Goal: Task Accomplishment & Management: Use online tool/utility

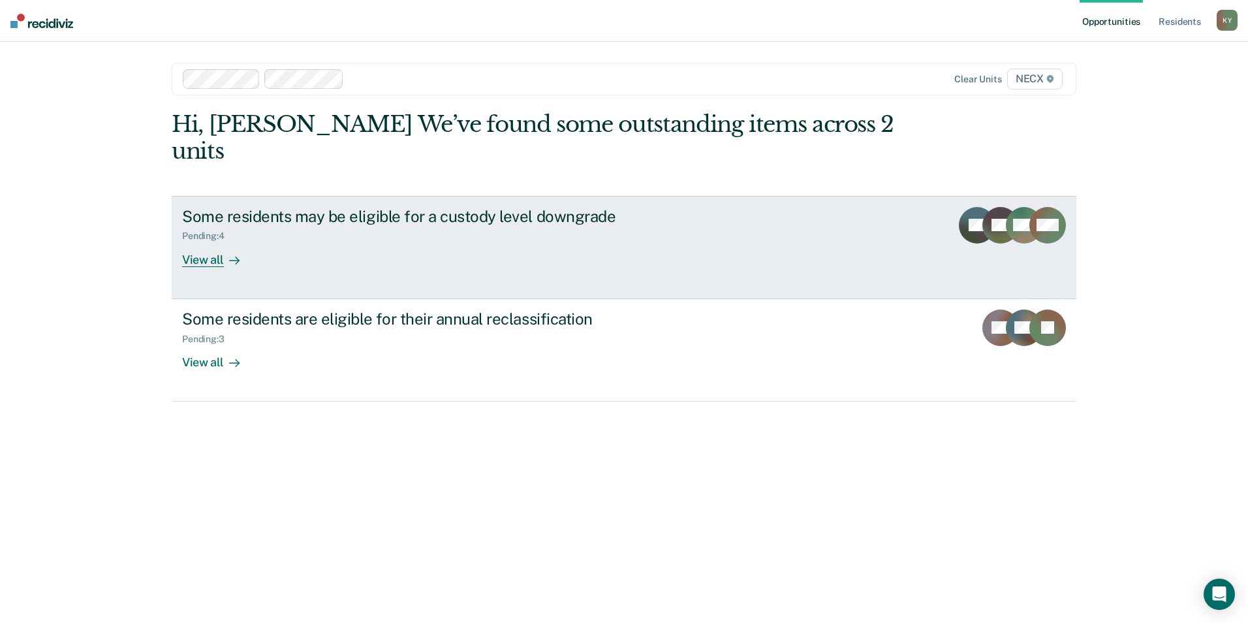
click at [206, 242] on div "View all" at bounding box center [218, 254] width 73 height 25
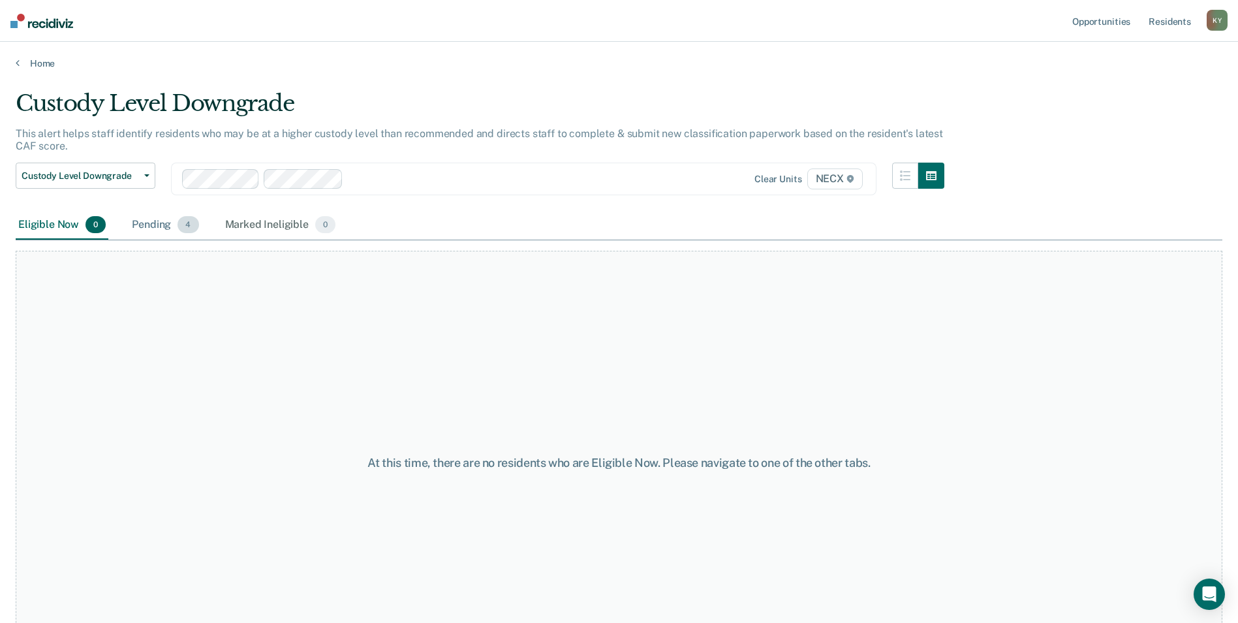
click at [158, 224] on div "Pending 4" at bounding box center [165, 225] width 72 height 29
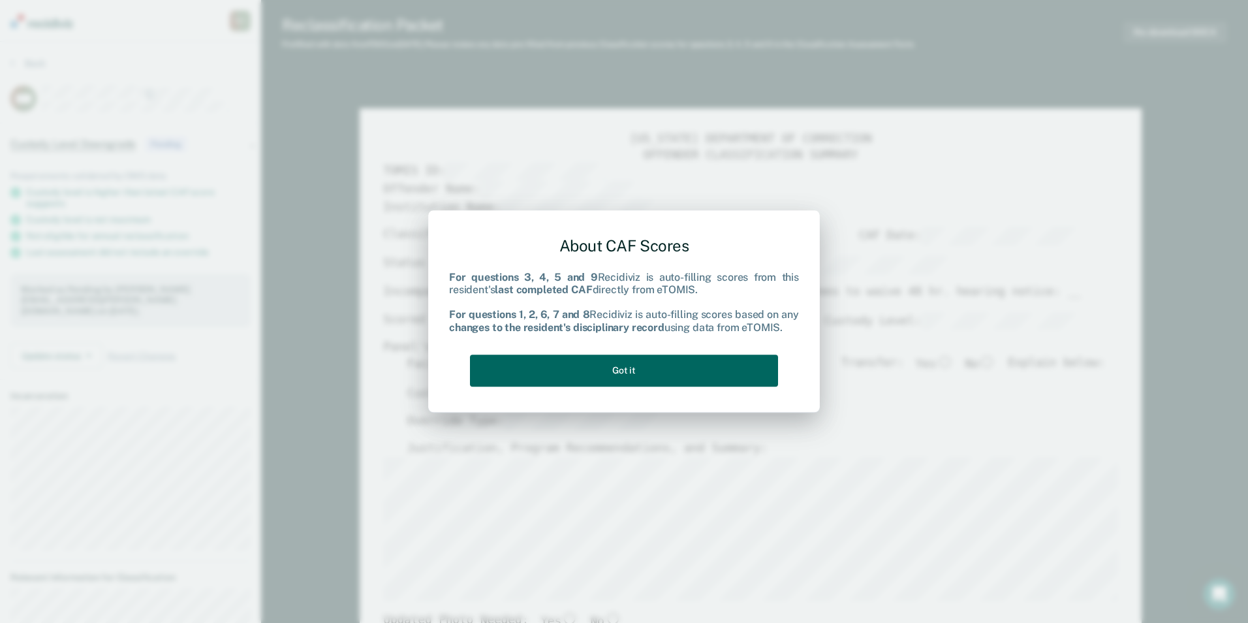
click at [627, 366] on button "Got it" at bounding box center [624, 370] width 308 height 32
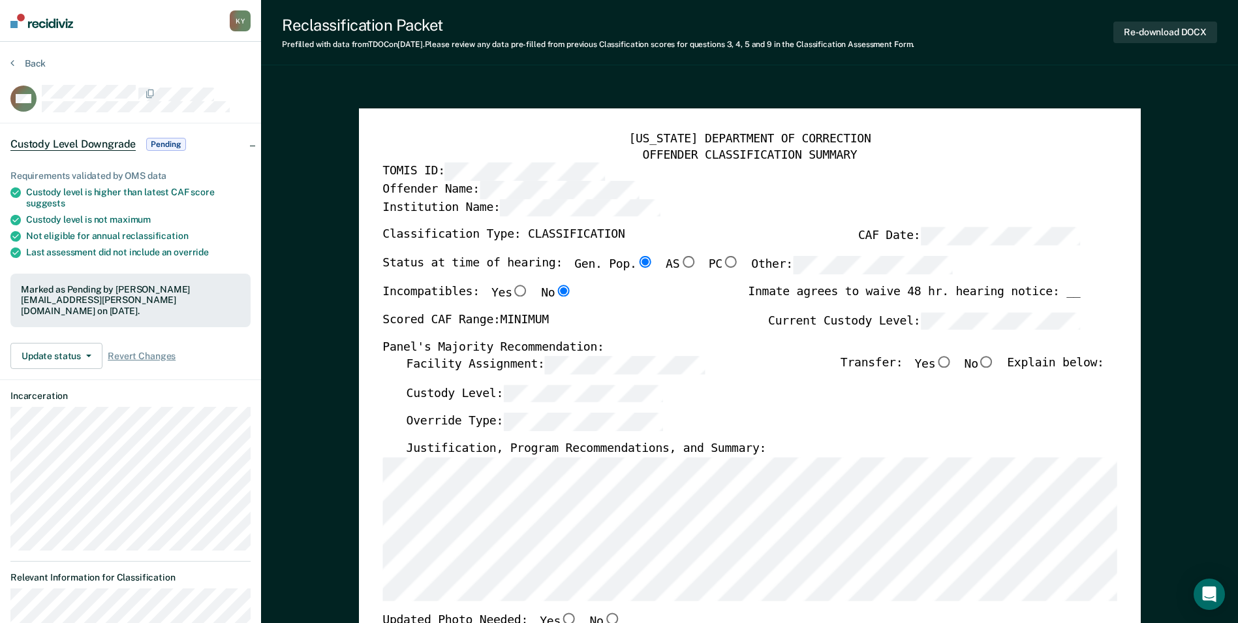
click at [996, 359] on input "No" at bounding box center [987, 362] width 17 height 12
type textarea "x"
radio input "true"
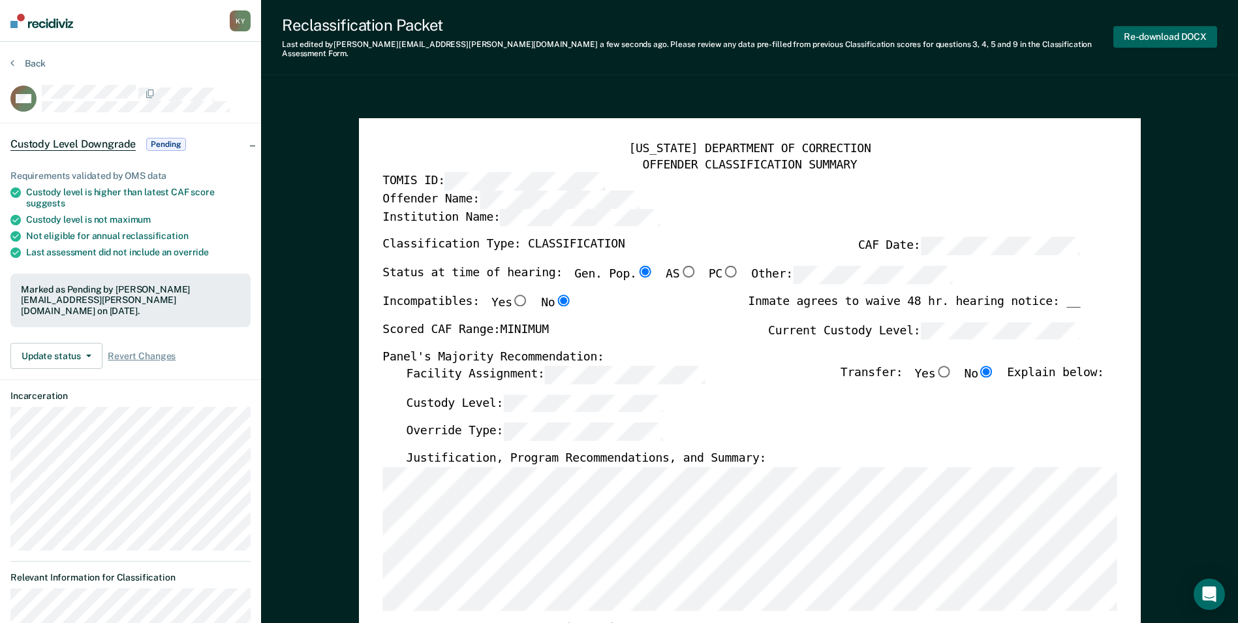
click at [1179, 29] on button "Re-download DOCX" at bounding box center [1166, 37] width 104 height 22
type textarea "x"
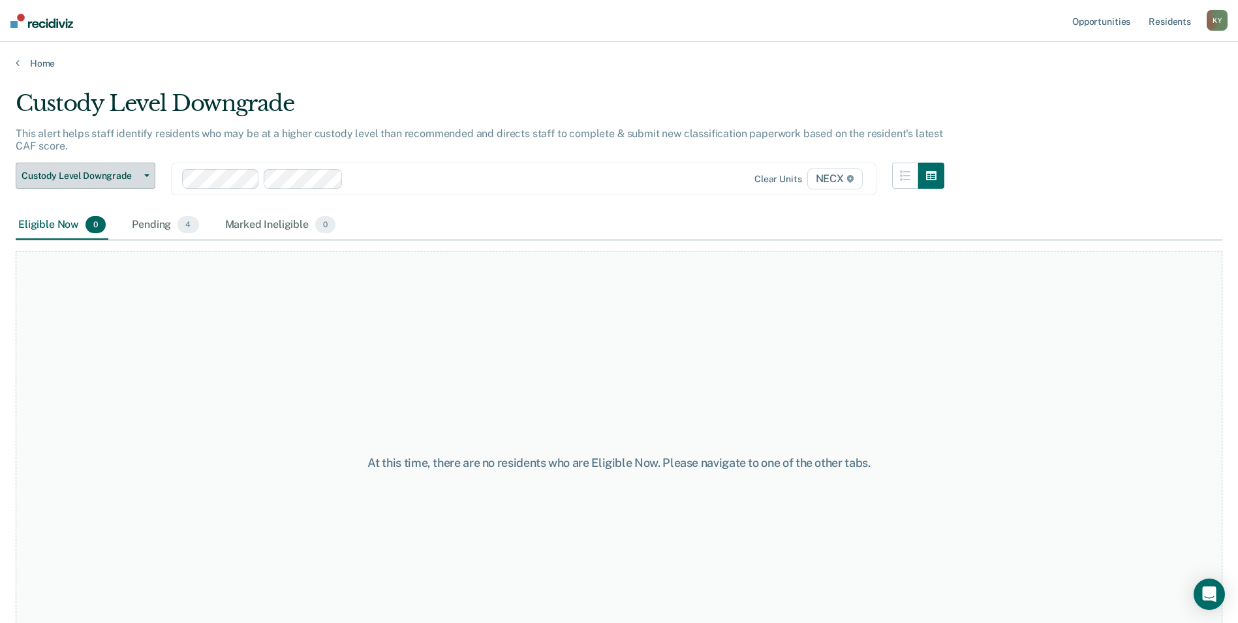
click at [148, 176] on icon "button" at bounding box center [146, 175] width 5 height 3
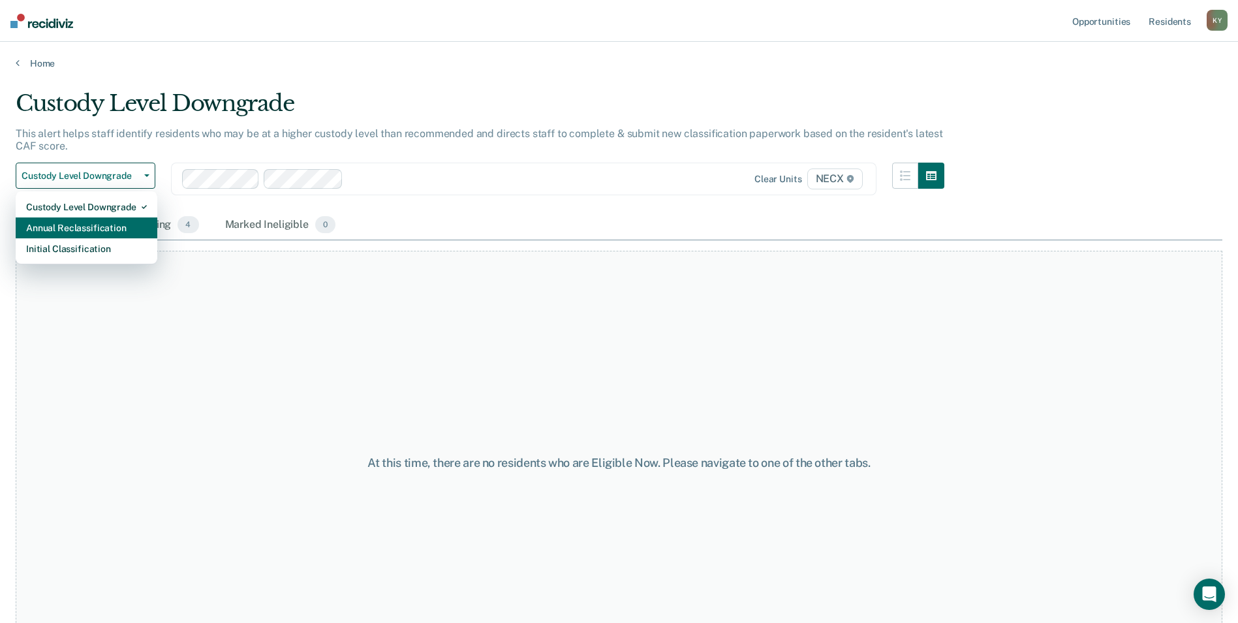
click at [125, 225] on div "Annual Reclassification" at bounding box center [86, 227] width 121 height 21
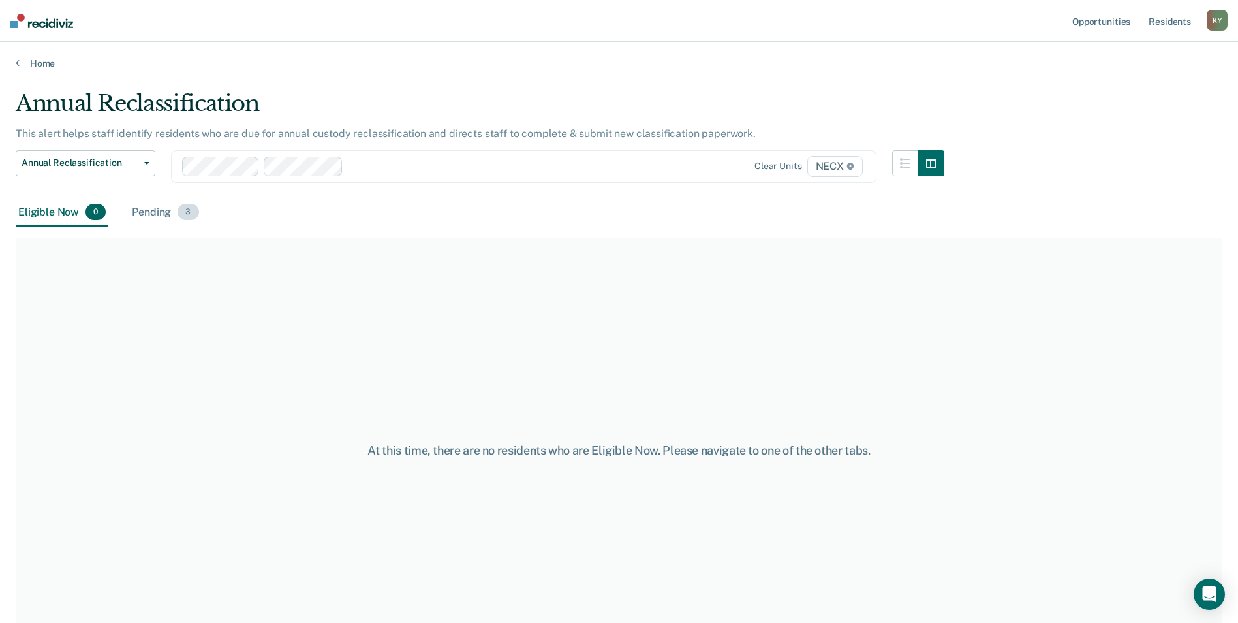
click at [158, 212] on div "Pending 3" at bounding box center [165, 212] width 72 height 29
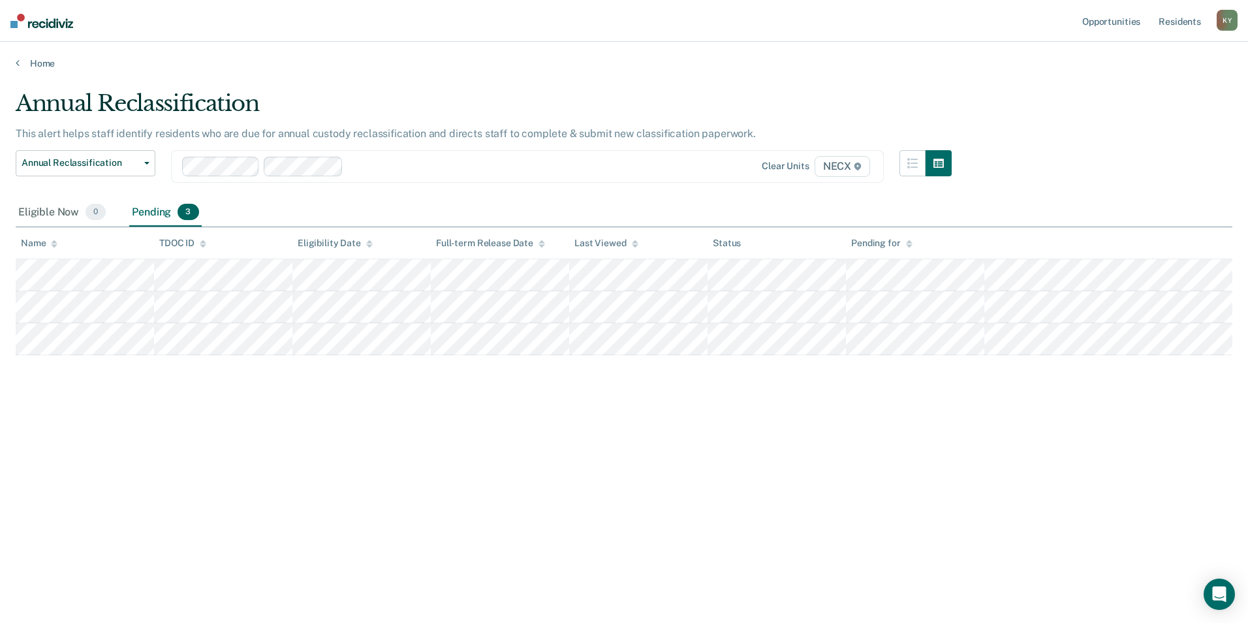
click at [1225, 17] on div "K Y" at bounding box center [1227, 20] width 21 height 21
click at [1140, 86] on link "Log Out" at bounding box center [1174, 85] width 105 height 11
